Goal: Task Accomplishment & Management: Use online tool/utility

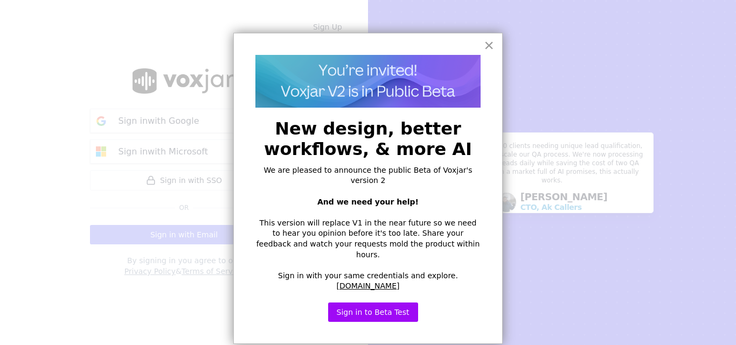
click at [484, 47] on button "×" at bounding box center [489, 45] width 10 height 17
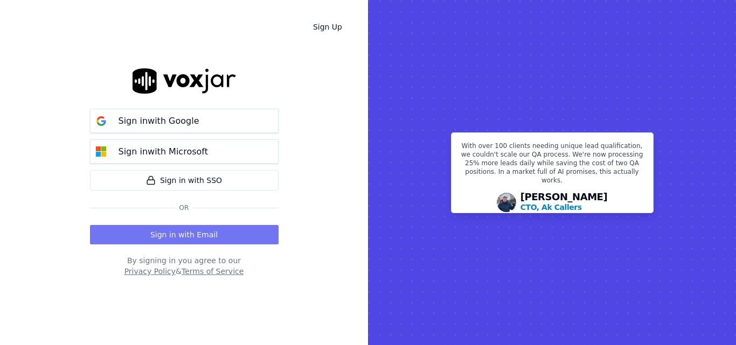
click at [225, 228] on button "Sign in with Email" at bounding box center [184, 234] width 189 height 19
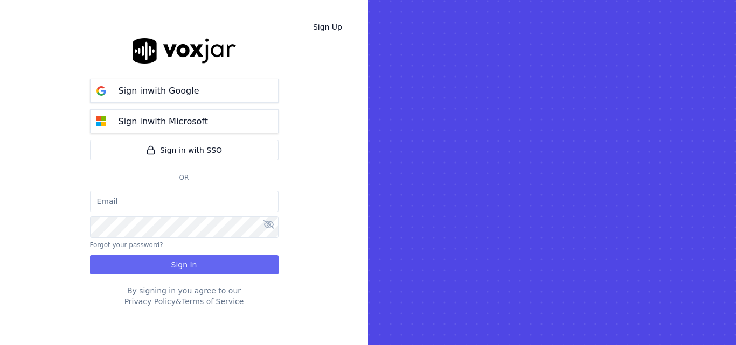
type input "sheila.decastro-new.baq@nwfg.net"
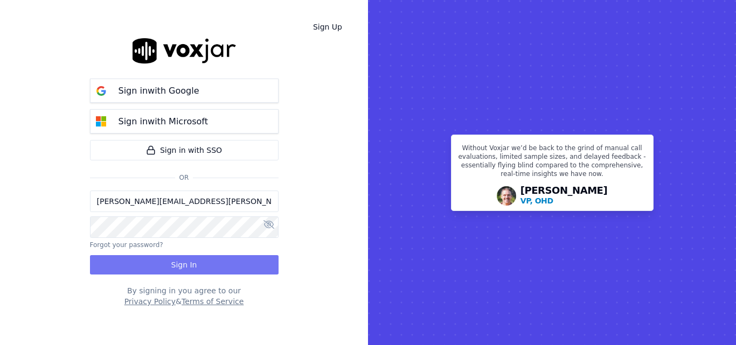
click at [235, 266] on button "Sign In" at bounding box center [184, 264] width 189 height 19
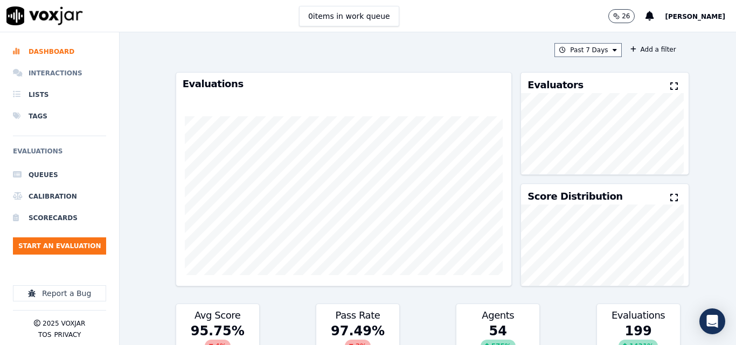
click at [66, 62] on li "Interactions" at bounding box center [59, 73] width 93 height 22
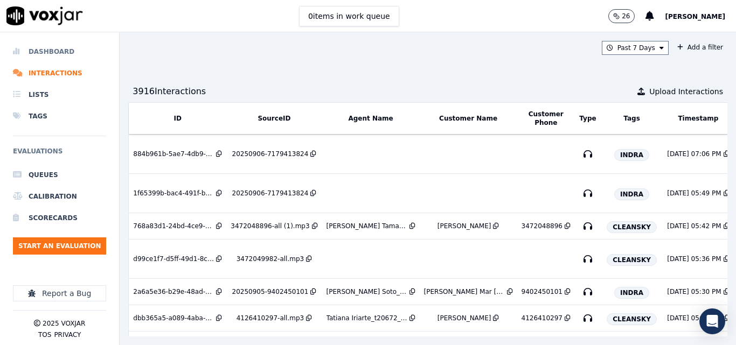
click at [45, 62] on ul "Dashboard Interactions Lists Tags" at bounding box center [59, 84] width 93 height 86
click at [61, 40] on div "Dashboard Interactions Lists Tags Evaluations Queues Calibration Scorecards Sta…" at bounding box center [59, 186] width 93 height 309
click at [55, 54] on li "Dashboard" at bounding box center [59, 52] width 93 height 22
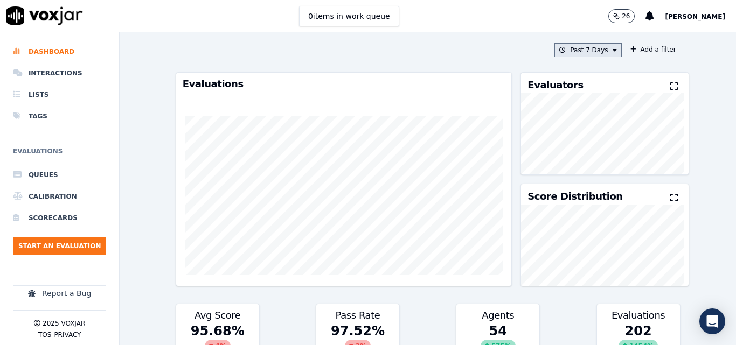
click at [591, 53] on button "Past 7 Days" at bounding box center [587, 50] width 67 height 14
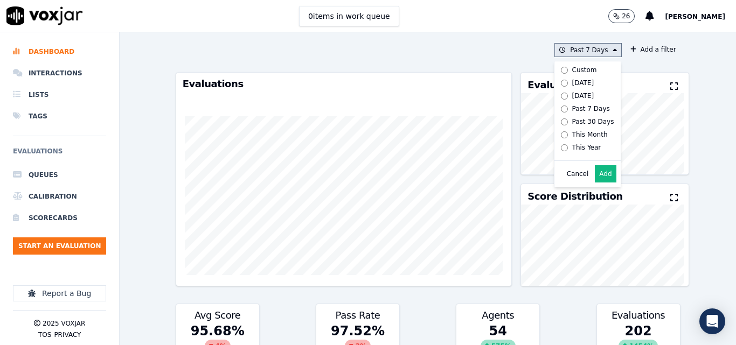
click at [572, 80] on div "Today" at bounding box center [583, 83] width 22 height 9
click at [596, 183] on button "Add" at bounding box center [605, 173] width 21 height 17
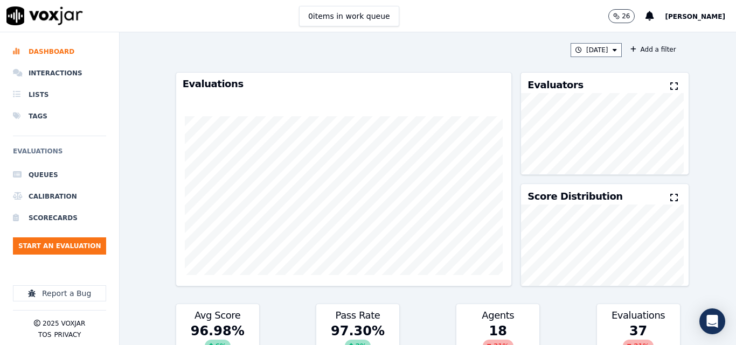
click at [670, 86] on icon at bounding box center [674, 86] width 8 height 9
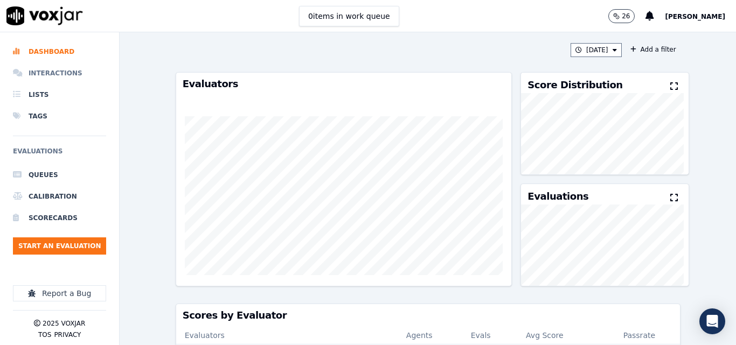
click at [46, 70] on li "Interactions" at bounding box center [59, 73] width 93 height 22
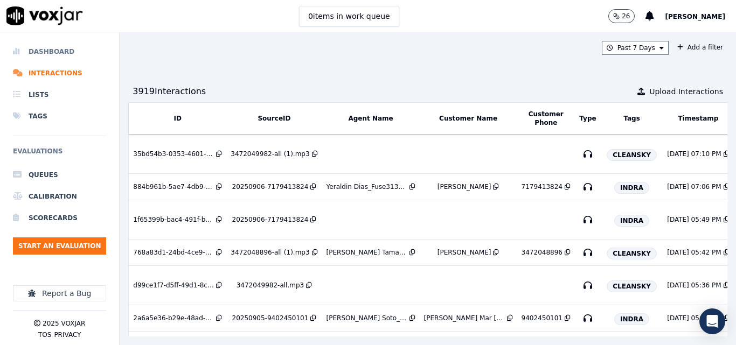
click at [60, 53] on li "Dashboard" at bounding box center [59, 52] width 93 height 22
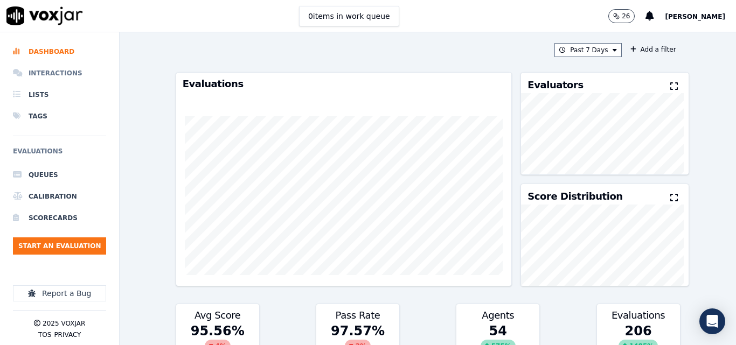
click at [44, 76] on li "Interactions" at bounding box center [59, 73] width 93 height 22
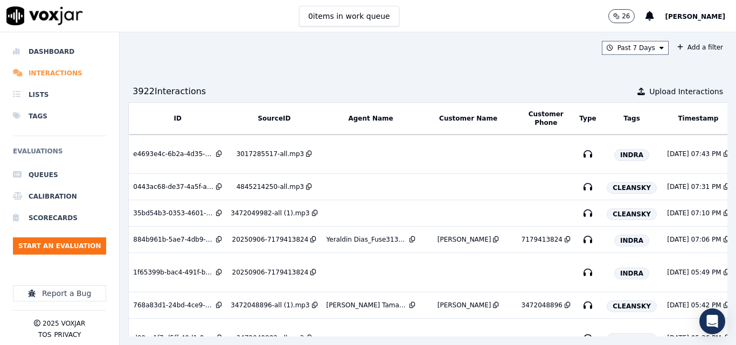
click at [63, 75] on li "Interactions" at bounding box center [59, 73] width 93 height 22
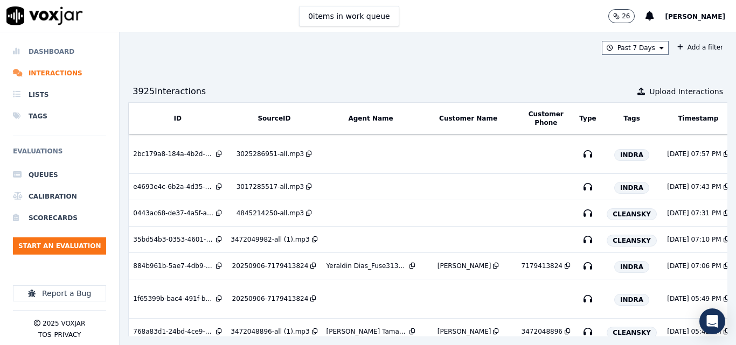
click at [38, 45] on li "Dashboard" at bounding box center [59, 52] width 93 height 22
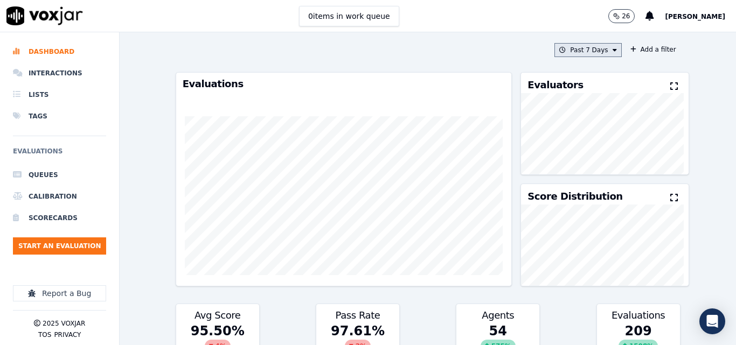
click at [600, 53] on button "Past 7 Days" at bounding box center [587, 50] width 67 height 14
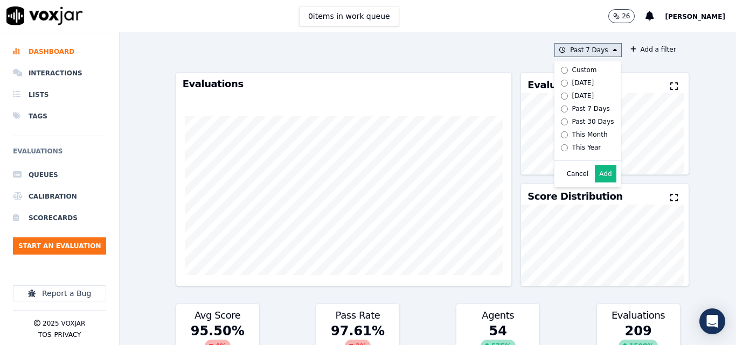
click at [596, 177] on button "Add" at bounding box center [605, 173] width 21 height 17
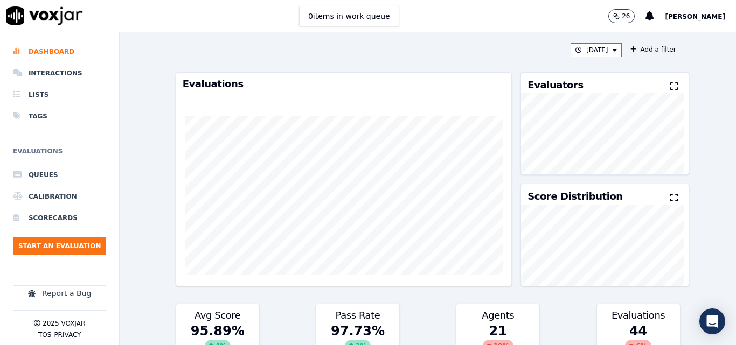
click at [670, 82] on icon at bounding box center [674, 86] width 8 height 9
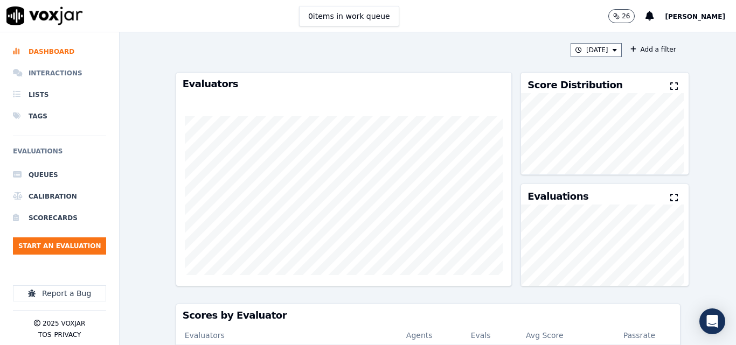
click at [60, 70] on li "Interactions" at bounding box center [59, 73] width 93 height 22
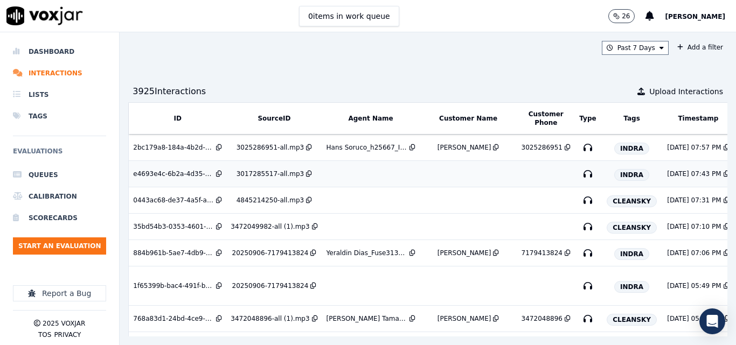
click at [267, 172] on div "3017285517-all.mp3" at bounding box center [269, 174] width 67 height 9
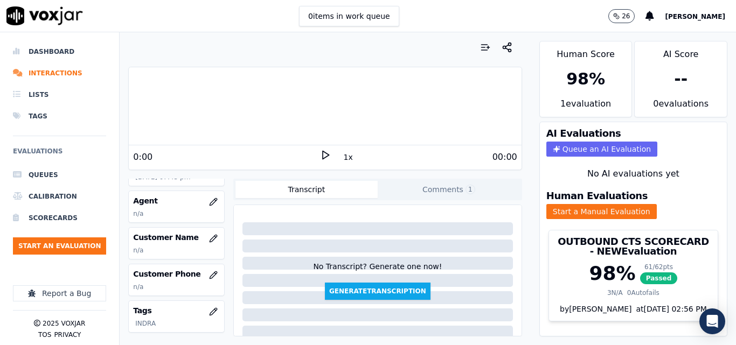
scroll to position [108, 0]
click at [209, 198] on icon "button" at bounding box center [213, 201] width 9 height 9
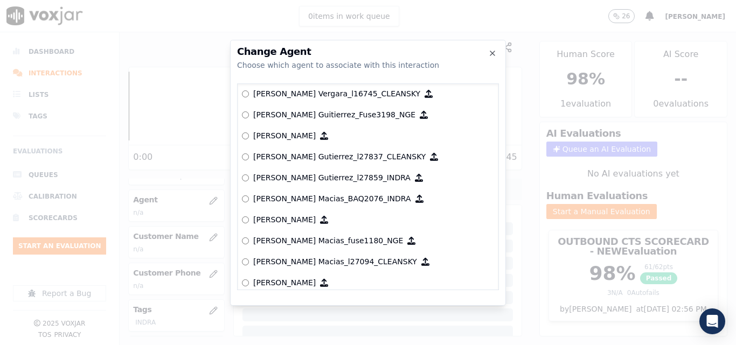
scroll to position [3582, 0]
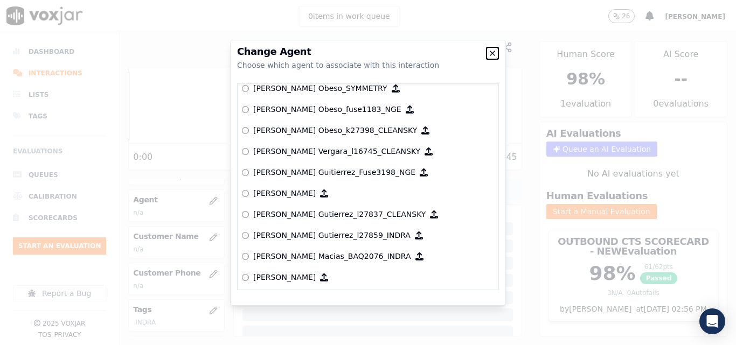
click at [493, 52] on icon "button" at bounding box center [492, 53] width 9 height 9
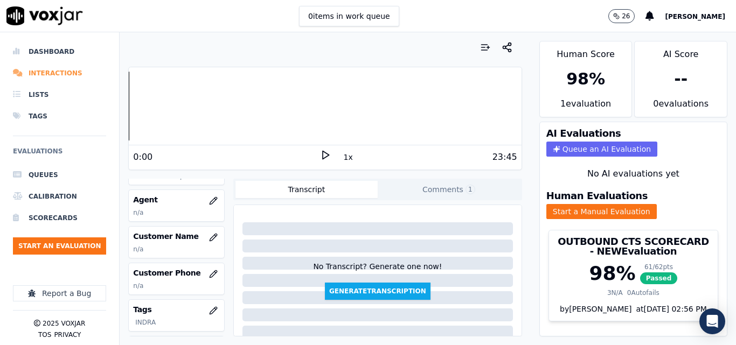
click at [60, 70] on li "Interactions" at bounding box center [59, 73] width 93 height 22
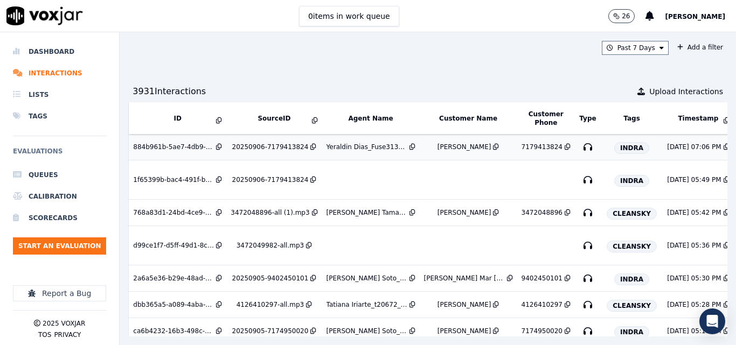
scroll to position [269, 0]
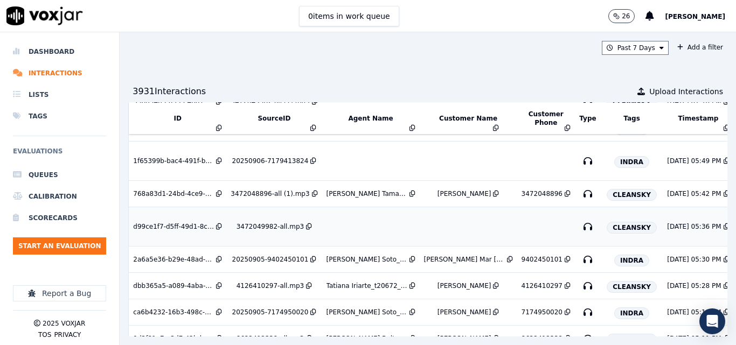
click at [273, 224] on div "3472049982-all.mp3" at bounding box center [269, 226] width 67 height 9
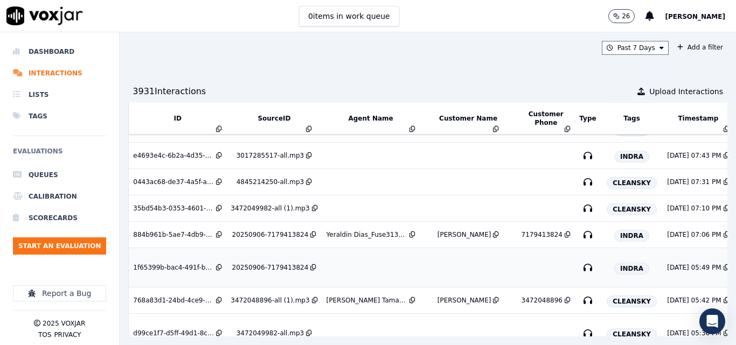
scroll to position [162, 0]
click at [279, 264] on td "20250906-7179413824" at bounding box center [273, 268] width 95 height 39
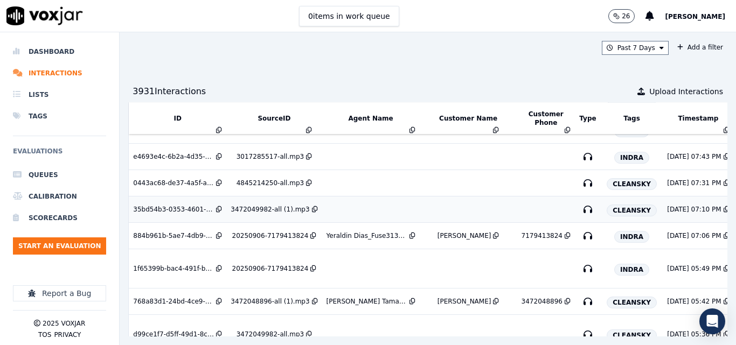
click at [273, 204] on td "3472049982-all (1).mp3" at bounding box center [273, 210] width 95 height 26
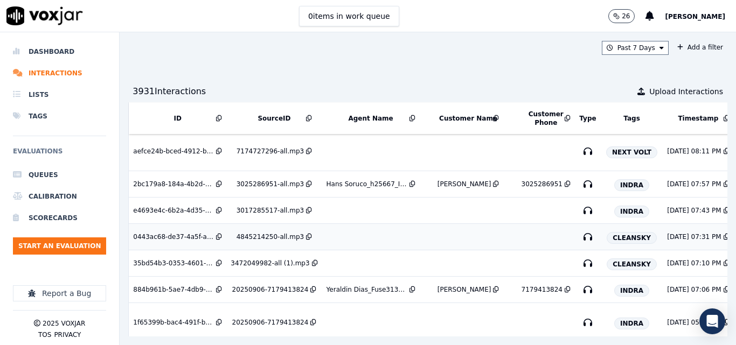
click at [266, 233] on div "4845214250-all.mp3" at bounding box center [269, 237] width 67 height 9
click at [271, 204] on td "3017285517-all.mp3" at bounding box center [273, 211] width 95 height 26
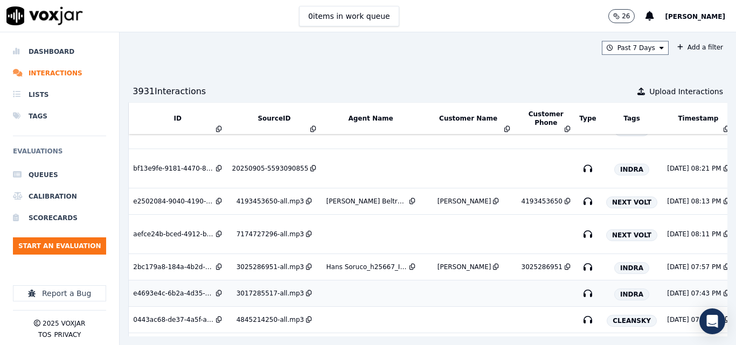
scroll to position [0, 0]
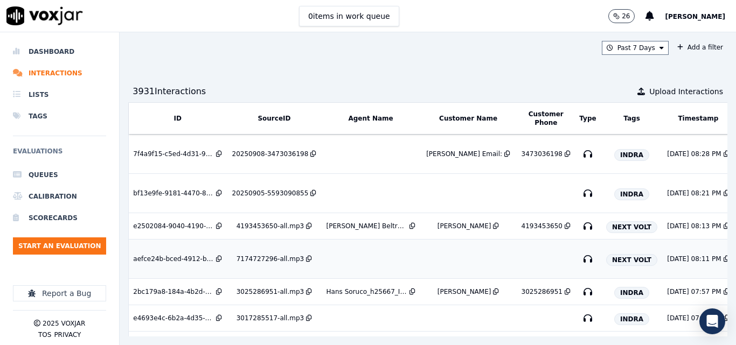
click at [270, 258] on div "7174727296-all.mp3" at bounding box center [269, 259] width 67 height 9
click at [260, 186] on td "20250905-5593090855" at bounding box center [273, 193] width 95 height 39
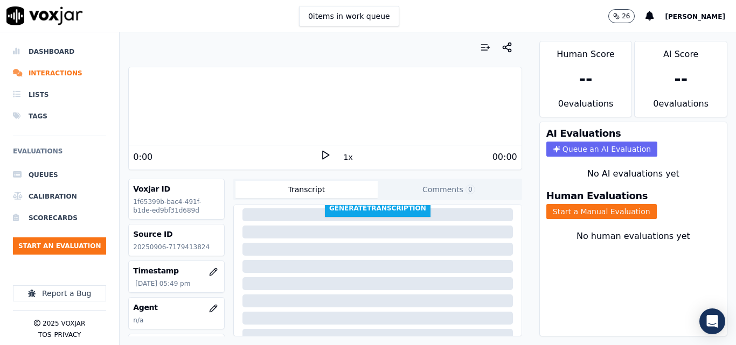
scroll to position [162, 0]
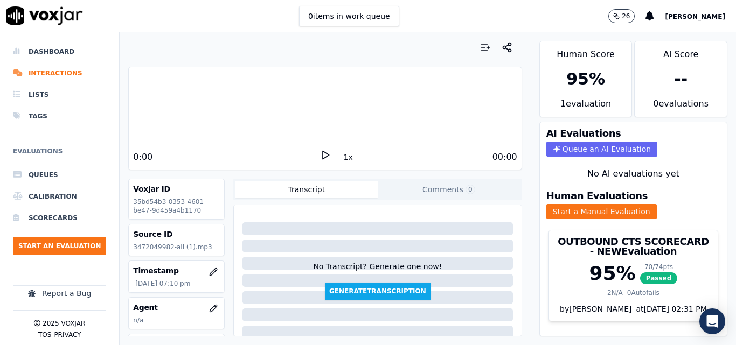
click at [427, 10] on div "0 items in work queue 26 [PERSON_NAME]" at bounding box center [368, 16] width 736 height 32
drag, startPoint x: 439, startPoint y: 5, endPoint x: 432, endPoint y: 12, distance: 10.3
click at [440, 5] on div "0 items in work queue 26 [PERSON_NAME]" at bounding box center [368, 16] width 736 height 32
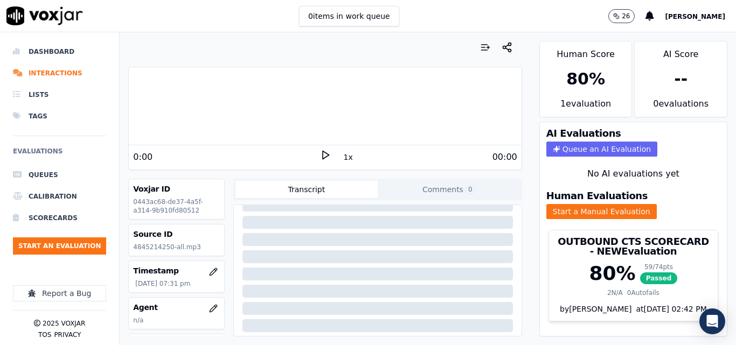
scroll to position [54, 0]
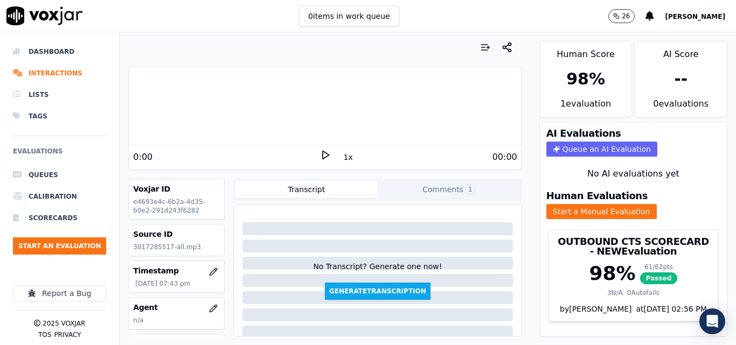
click at [428, 17] on div "0 items in work queue 26 [PERSON_NAME]" at bounding box center [368, 16] width 736 height 32
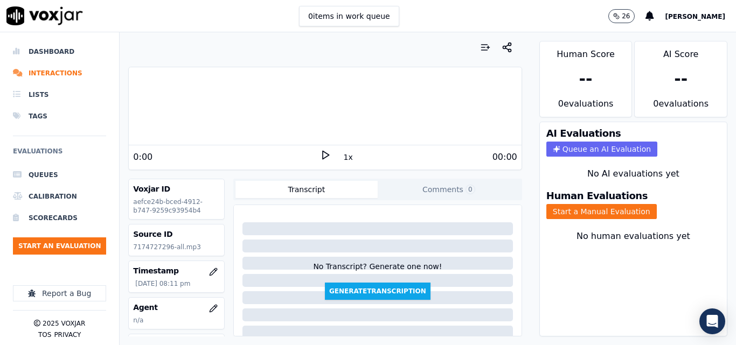
click at [455, 25] on div "0 items in work queue 26 [PERSON_NAME]" at bounding box center [368, 16] width 736 height 32
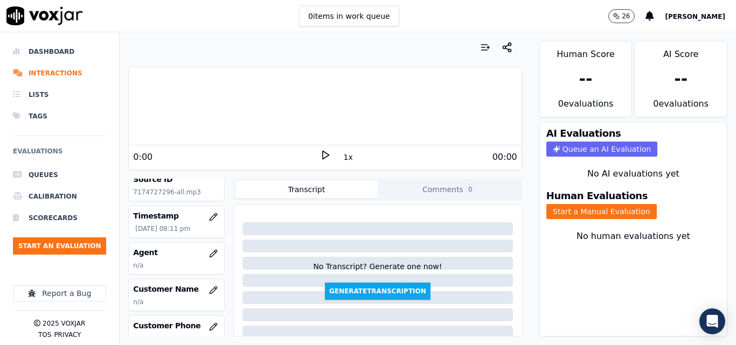
scroll to position [54, 0]
